Goal: Use online tool/utility

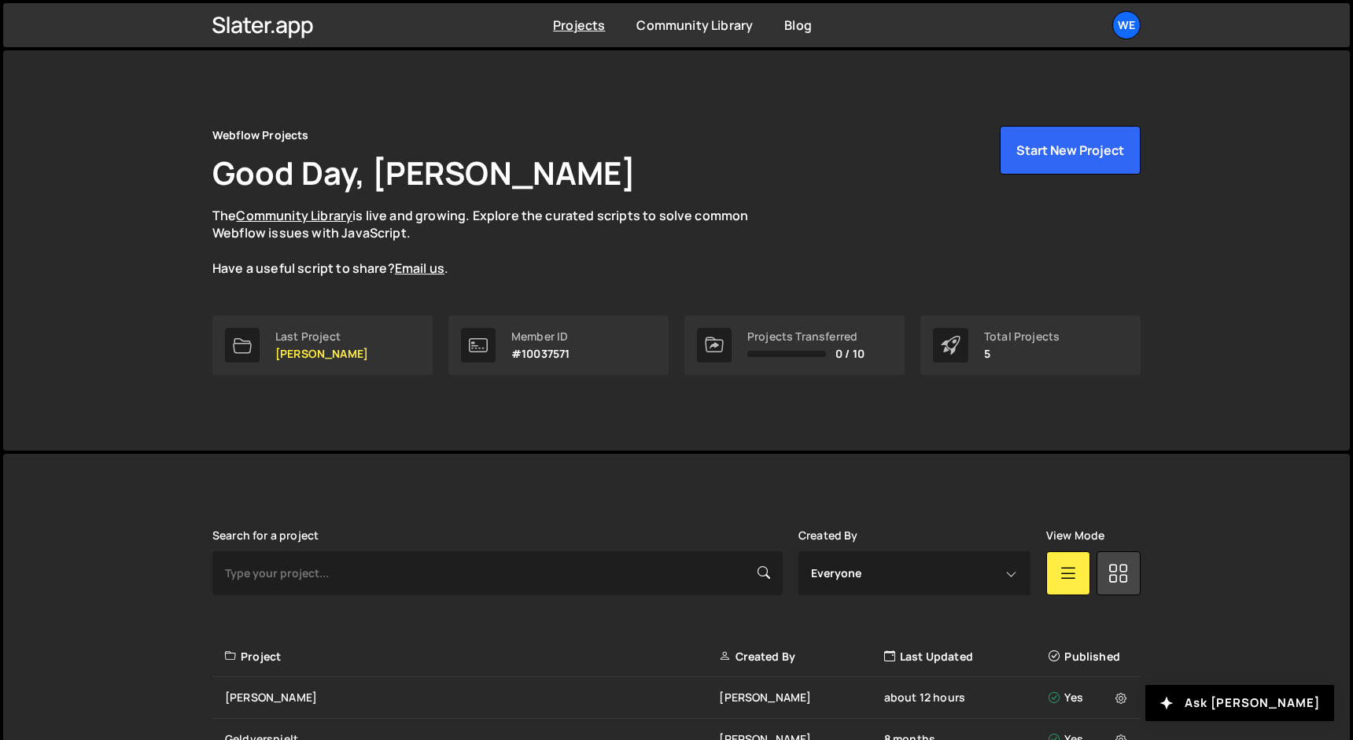
scroll to position [222, 0]
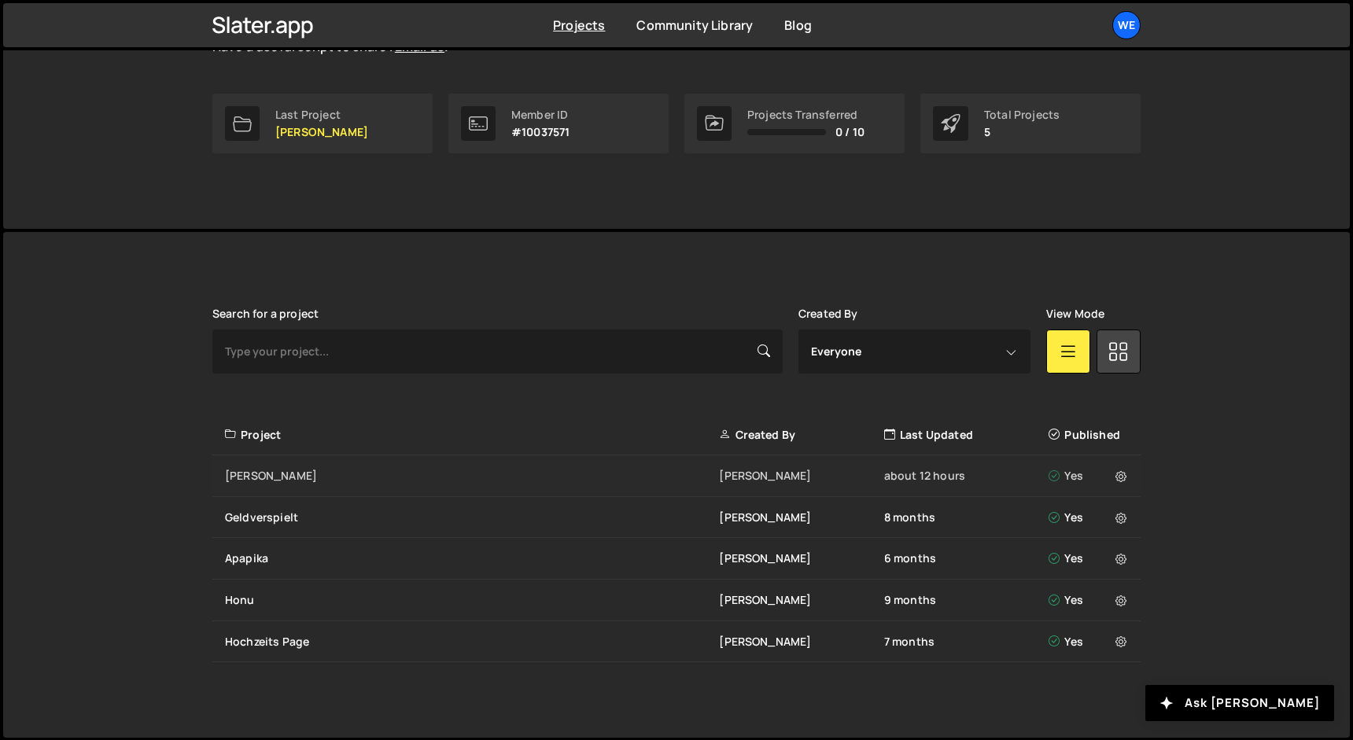
click at [261, 468] on div "[PERSON_NAME]" at bounding box center [472, 476] width 494 height 16
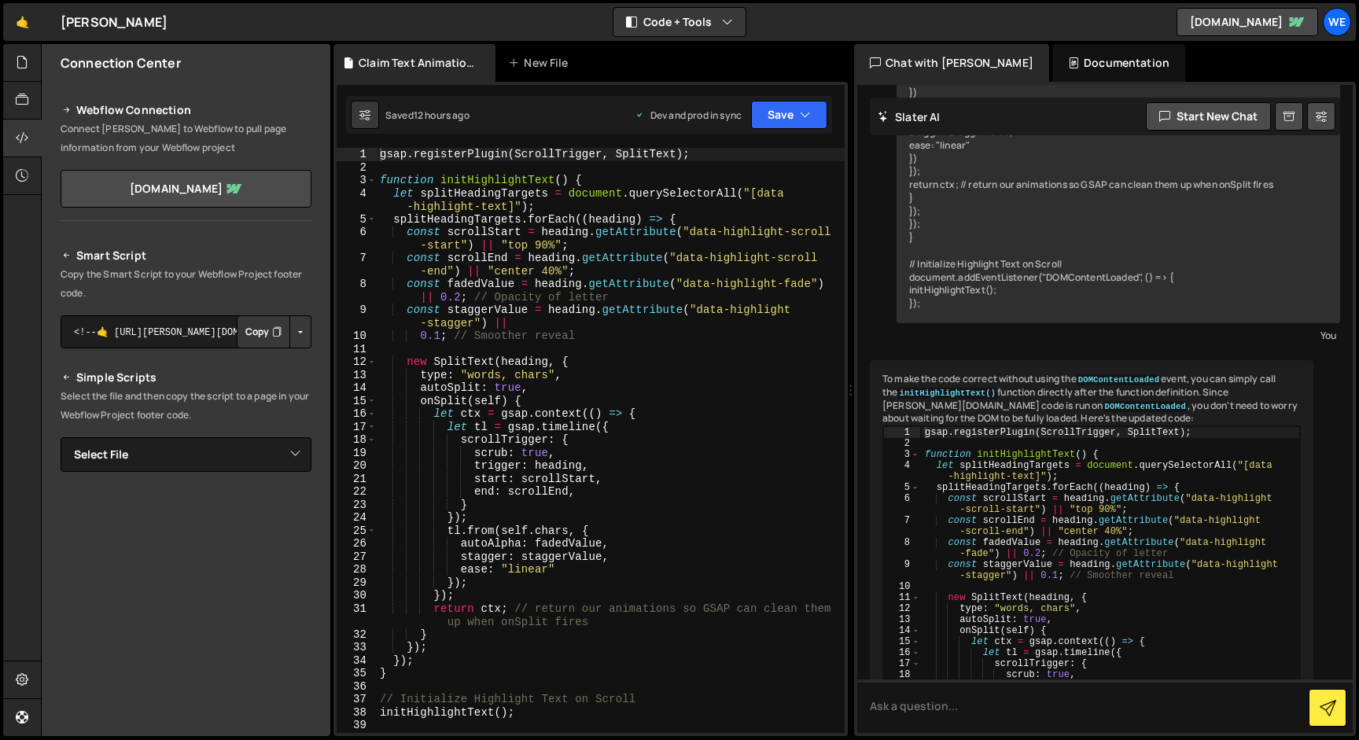
scroll to position [798, 0]
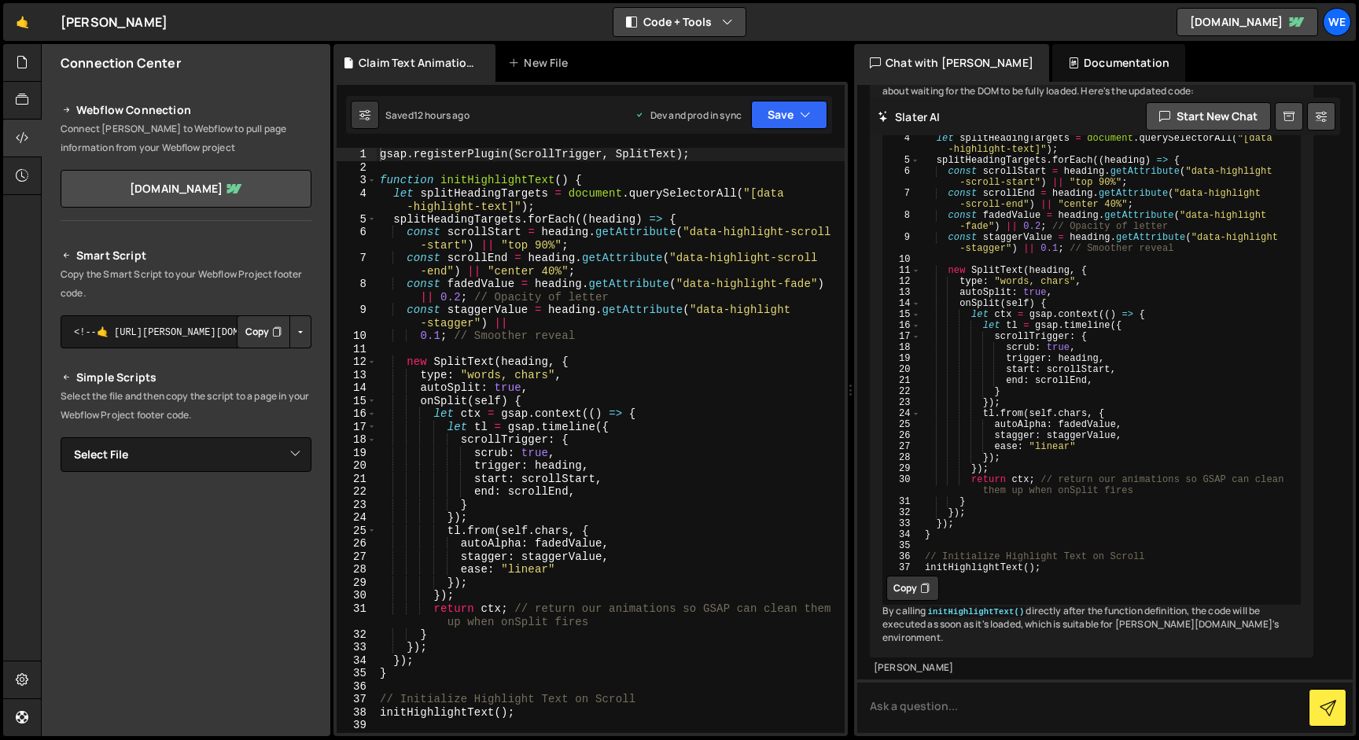
click at [700, 26] on button "Code + Tools" at bounding box center [680, 22] width 132 height 28
click at [692, 53] on button "Code Only" at bounding box center [680, 56] width 132 height 28
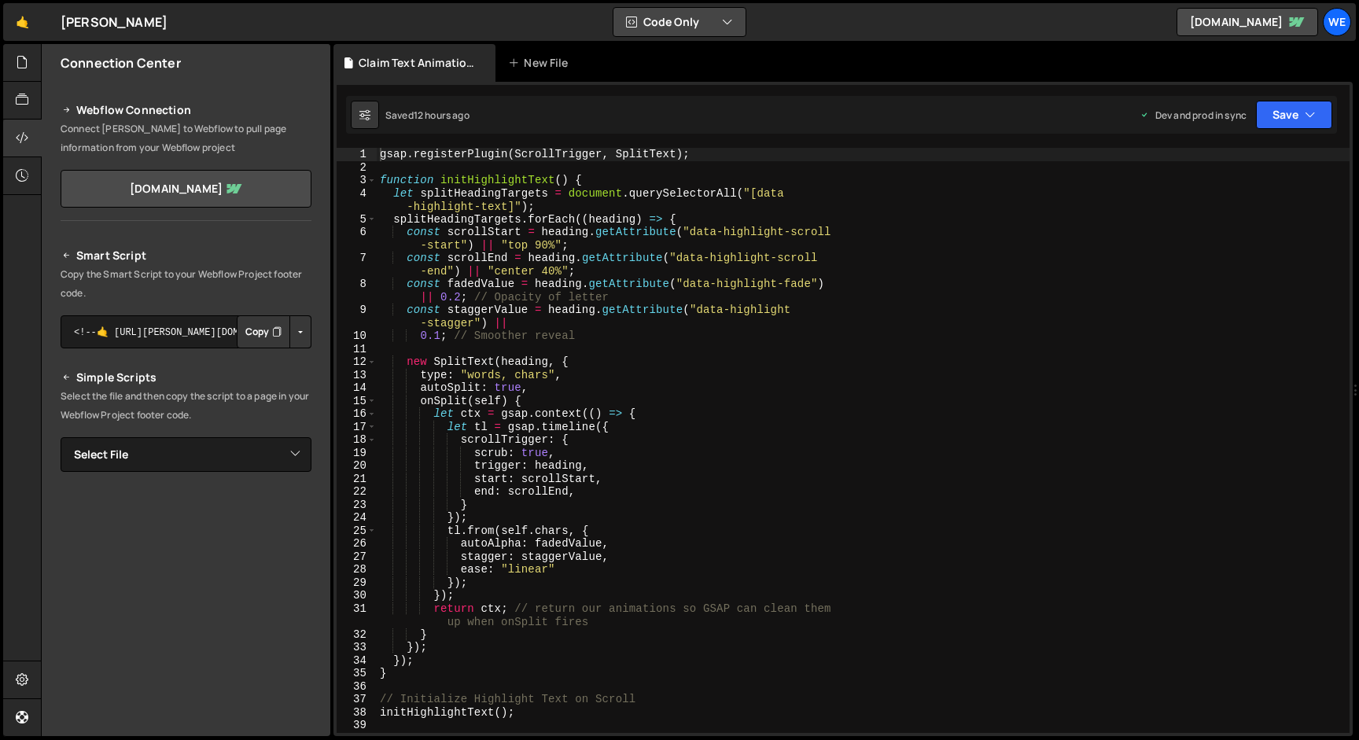
scroll to position [2133, 0]
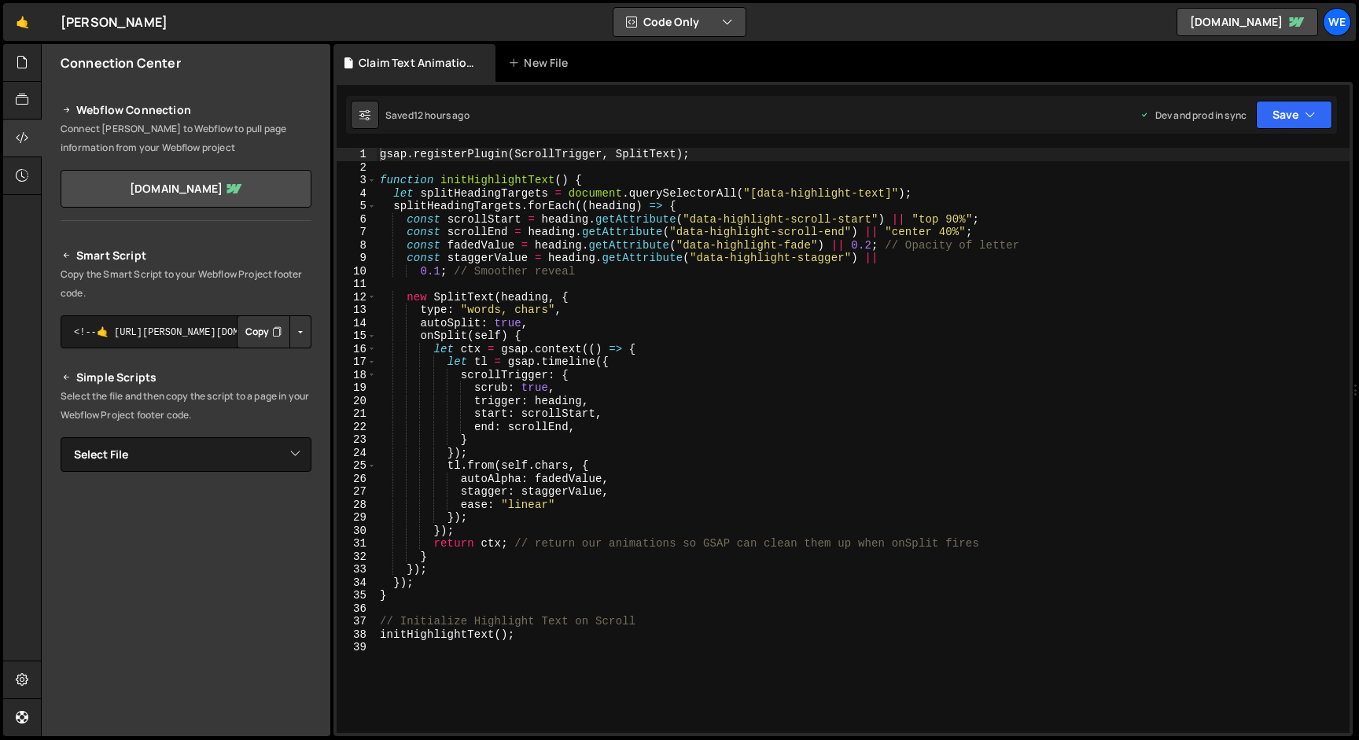
click at [729, 16] on icon "button" at bounding box center [727, 22] width 11 height 16
click at [708, 53] on button "Code Only" at bounding box center [680, 56] width 132 height 28
